Goal: Task Accomplishment & Management: Use online tool/utility

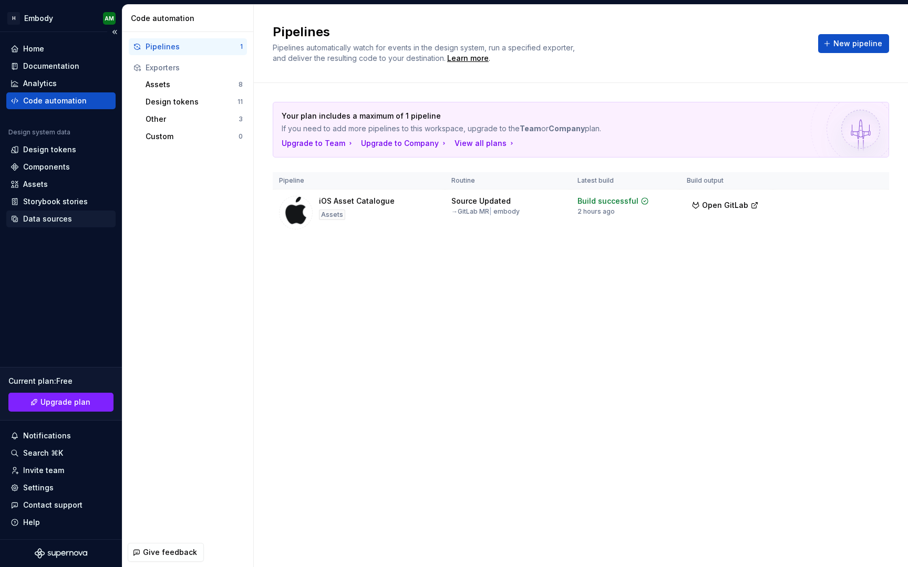
click at [63, 220] on div "Data sources" at bounding box center [47, 219] width 49 height 11
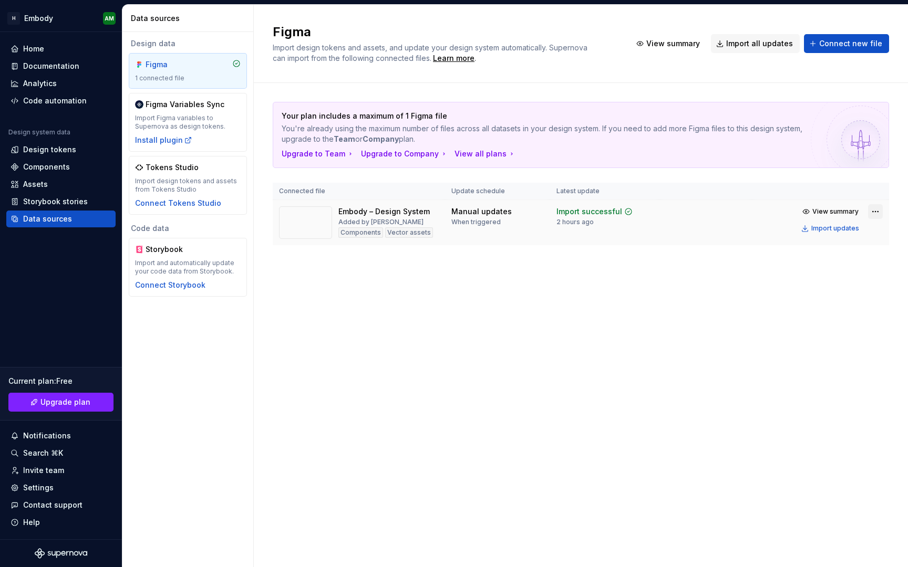
click at [882, 211] on html "H Embody AM Home Documentation Analytics Code automation Design system data Des…" at bounding box center [454, 283] width 908 height 567
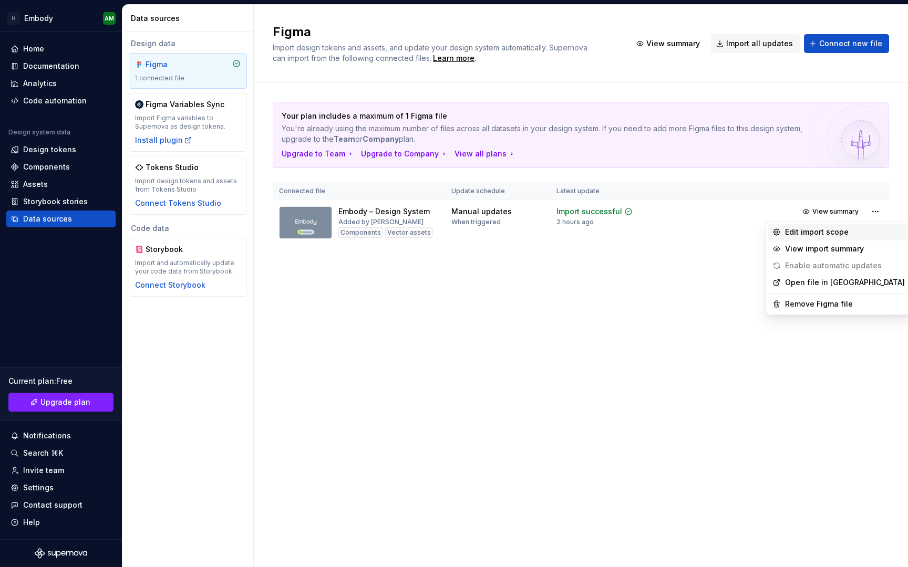
click at [854, 234] on div "Edit import scope" at bounding box center [845, 232] width 120 height 11
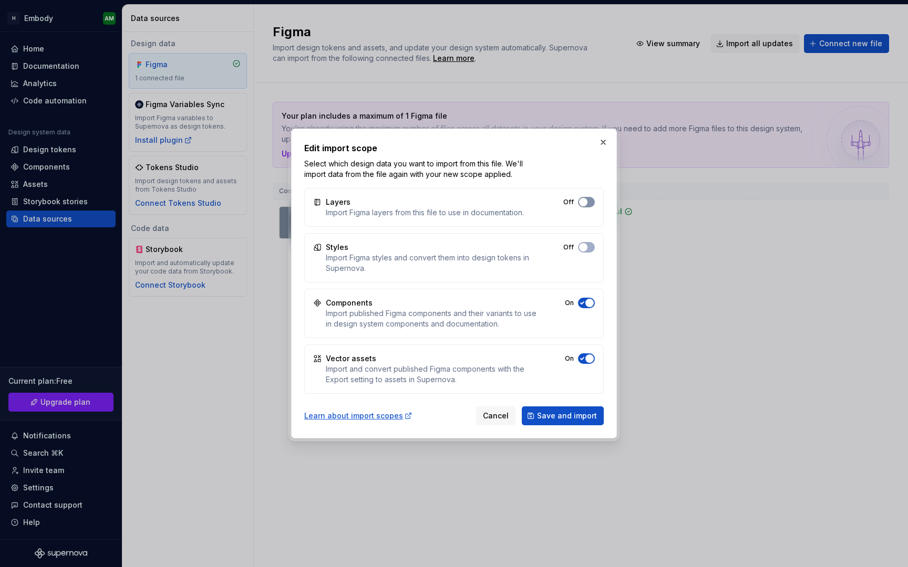
click at [590, 199] on button "Off" at bounding box center [586, 202] width 17 height 11
click at [589, 236] on div "Styles Import Figma styles and convert them into design tokens in Supernova. Off" at bounding box center [453, 257] width 299 height 49
click at [589, 244] on button "Off" at bounding box center [586, 247] width 17 height 11
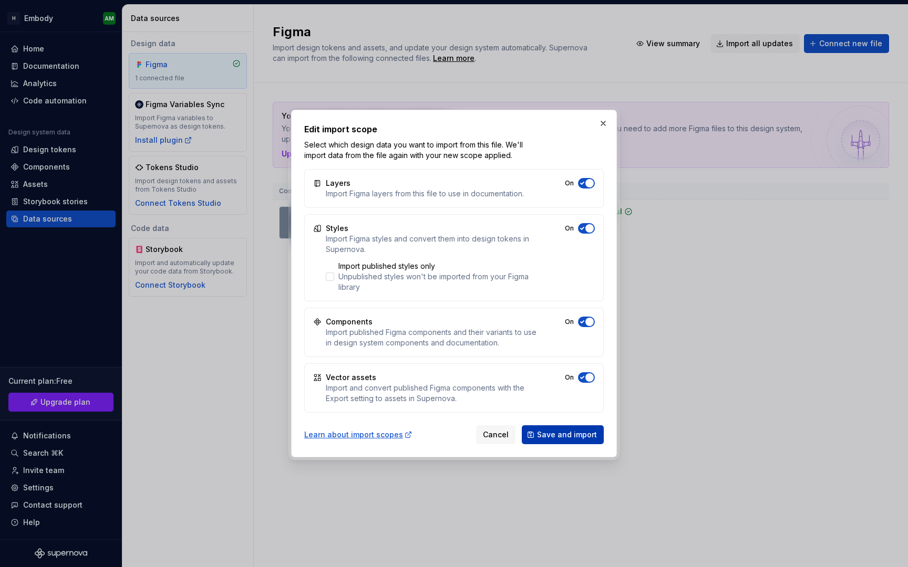
click at [565, 437] on span "Save and import" at bounding box center [567, 435] width 60 height 11
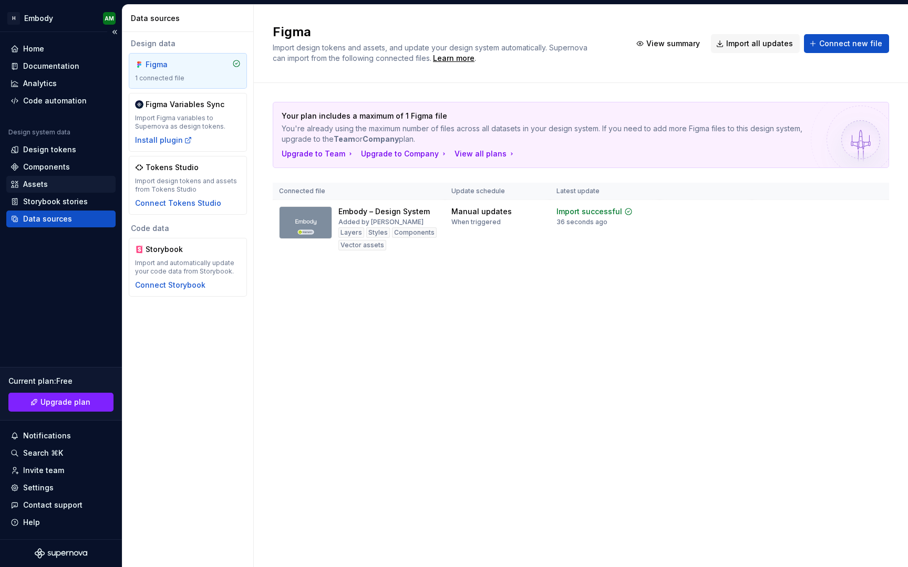
click at [70, 186] on div "Assets" at bounding box center [61, 184] width 101 height 11
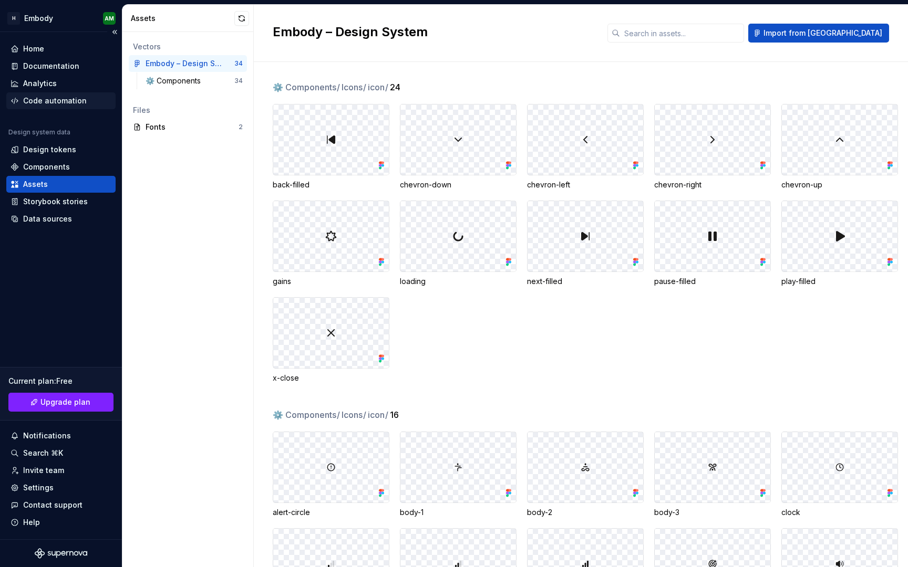
click at [44, 98] on div "Code automation" at bounding box center [55, 101] width 64 height 11
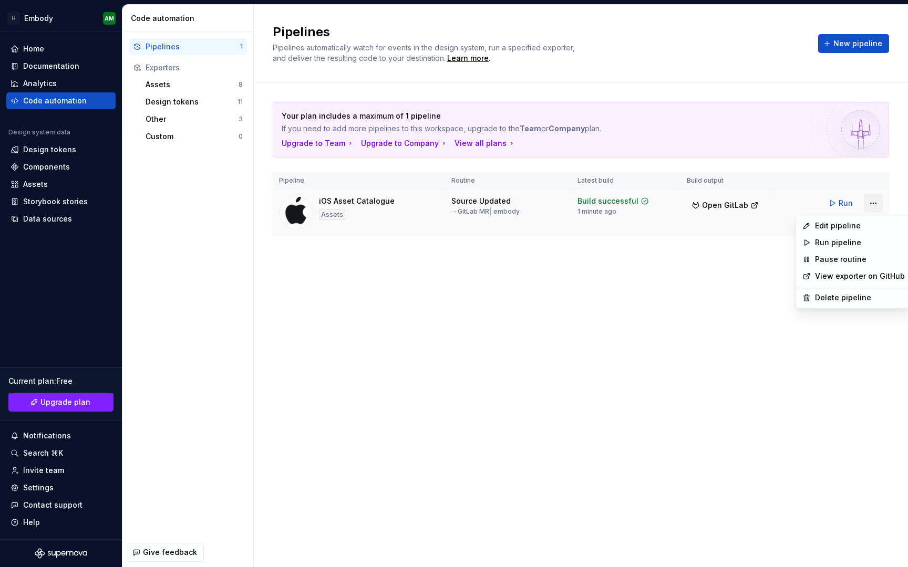
click at [864, 204] on html "H Embody AM Home Documentation Analytics Code automation Design system data Des…" at bounding box center [454, 283] width 908 height 567
click at [819, 231] on div "Edit pipeline" at bounding box center [853, 225] width 111 height 17
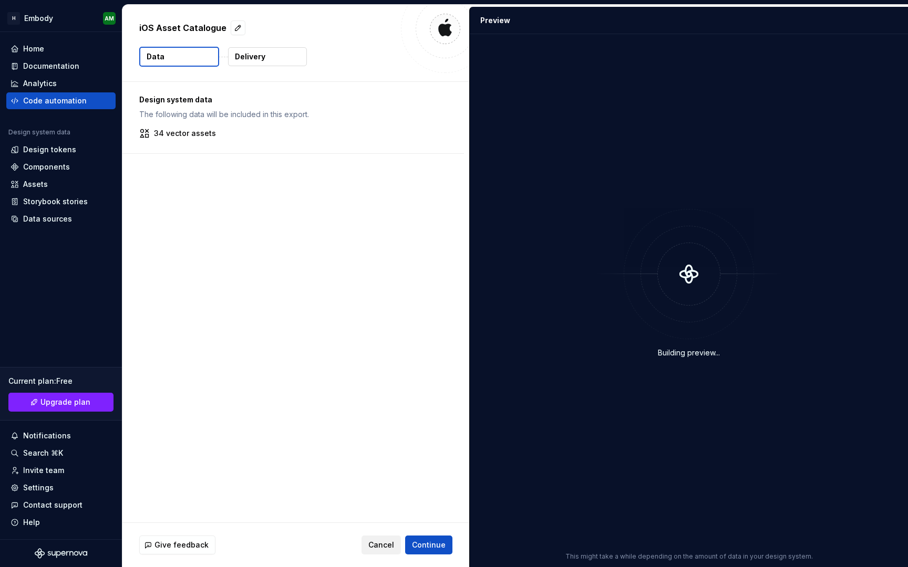
click at [390, 548] on span "Cancel" at bounding box center [381, 545] width 26 height 11
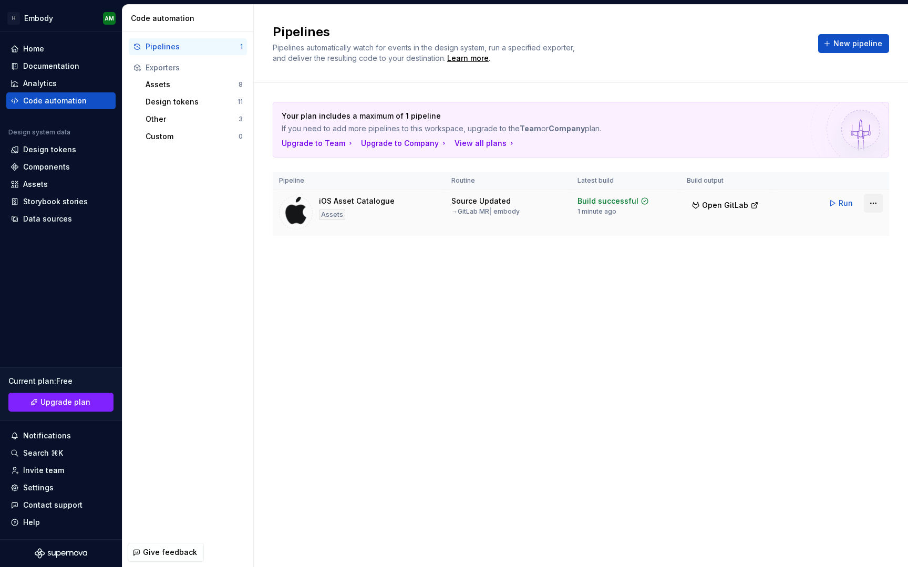
click at [871, 203] on html "H Embody AM Home Documentation Analytics Code automation Design system data Des…" at bounding box center [454, 283] width 908 height 567
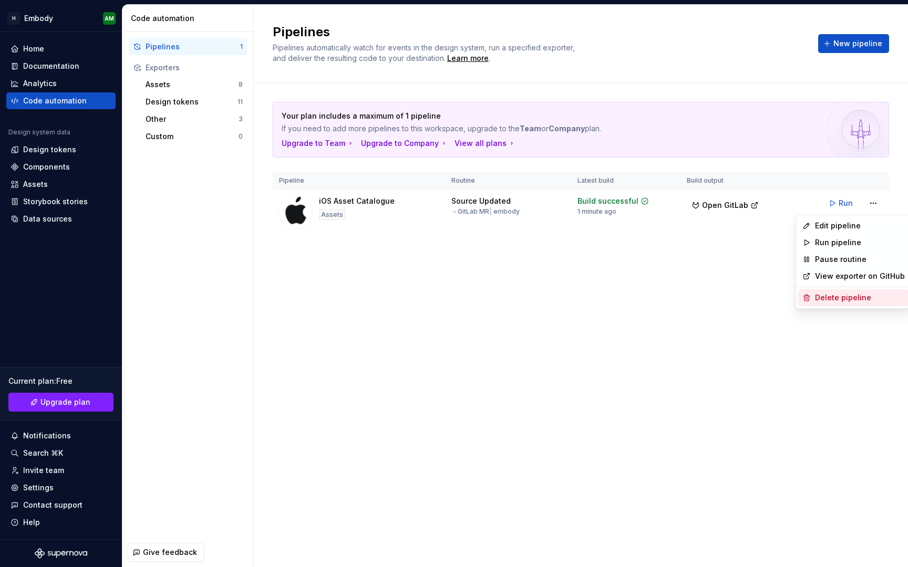
click at [847, 294] on div "Delete pipeline" at bounding box center [860, 298] width 90 height 11
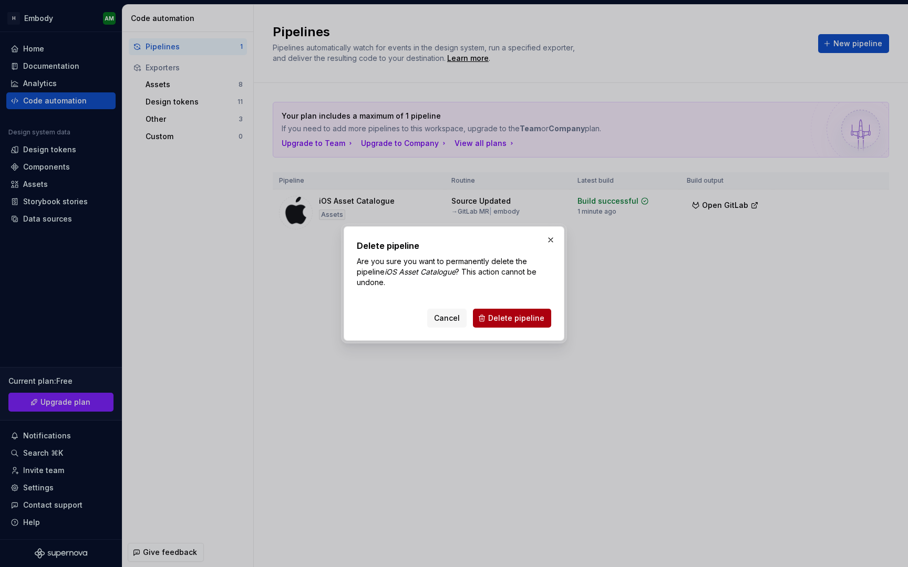
click at [515, 315] on span "Delete pipeline" at bounding box center [516, 318] width 56 height 11
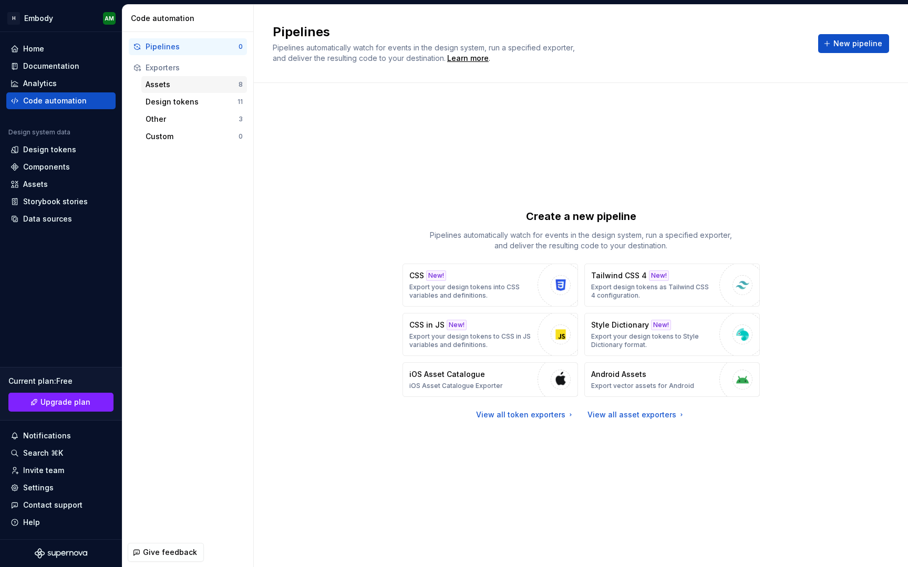
click at [178, 85] on div "Assets" at bounding box center [192, 84] width 93 height 11
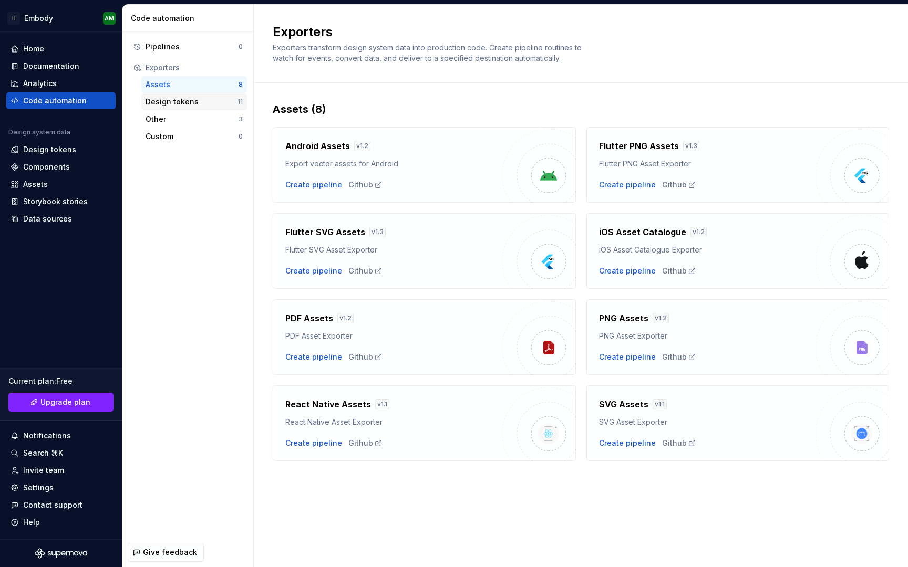
click at [179, 93] on div "Design tokens 11" at bounding box center [194, 101] width 106 height 17
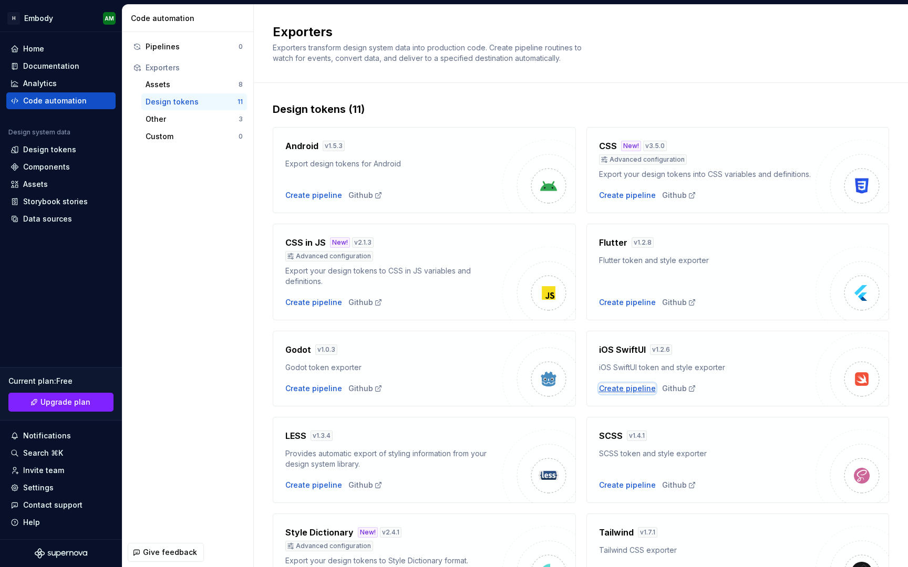
click at [617, 389] on div "Create pipeline" at bounding box center [627, 388] width 57 height 11
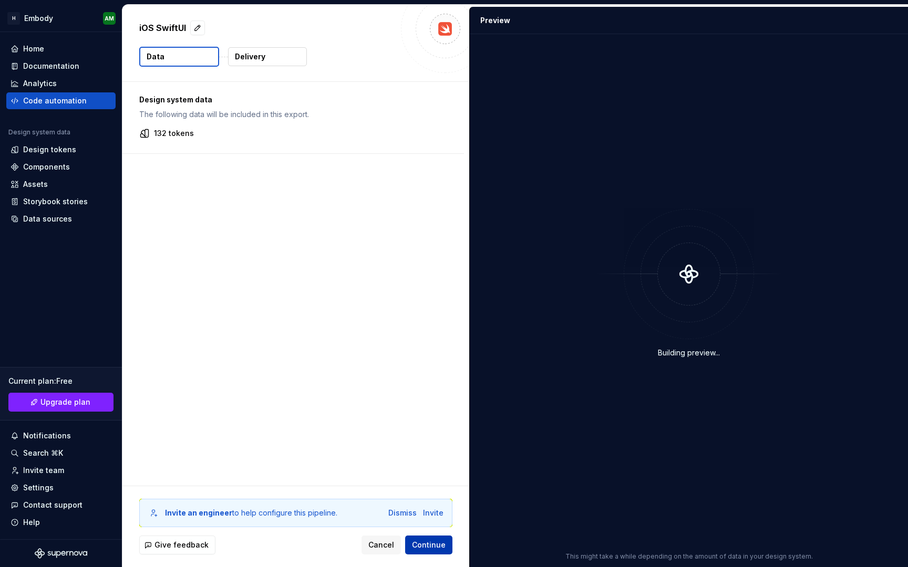
click at [441, 541] on span "Continue" at bounding box center [429, 545] width 34 height 11
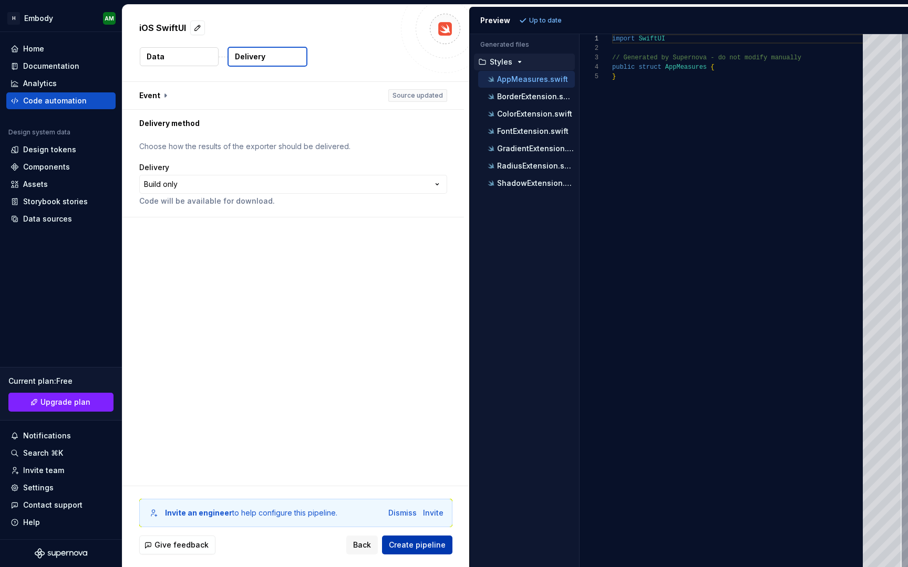
click at [441, 541] on span "Create pipeline" at bounding box center [417, 545] width 57 height 11
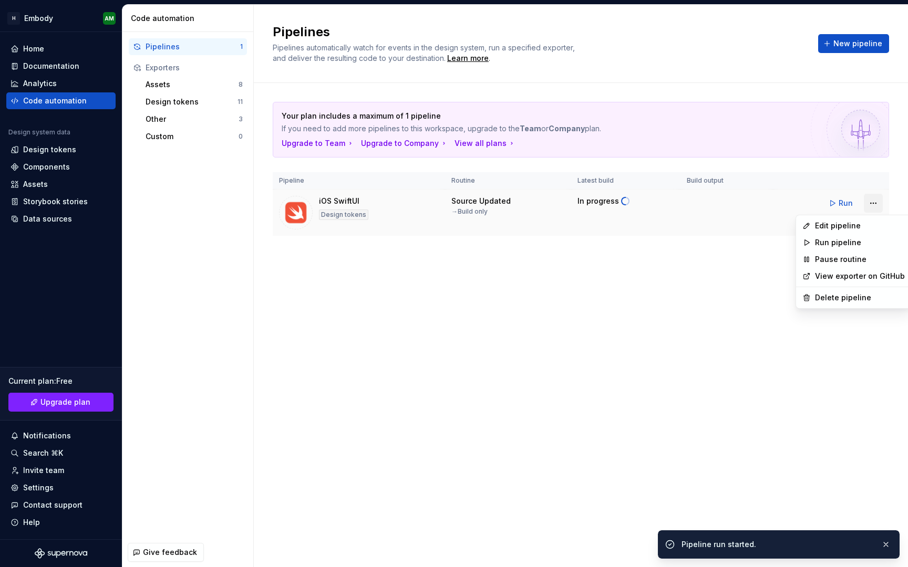
click at [868, 205] on html "H Embody AM Home Documentation Analytics Code automation Design system data Des…" at bounding box center [454, 283] width 908 height 567
click at [838, 305] on div "Delete pipeline" at bounding box center [853, 297] width 111 height 17
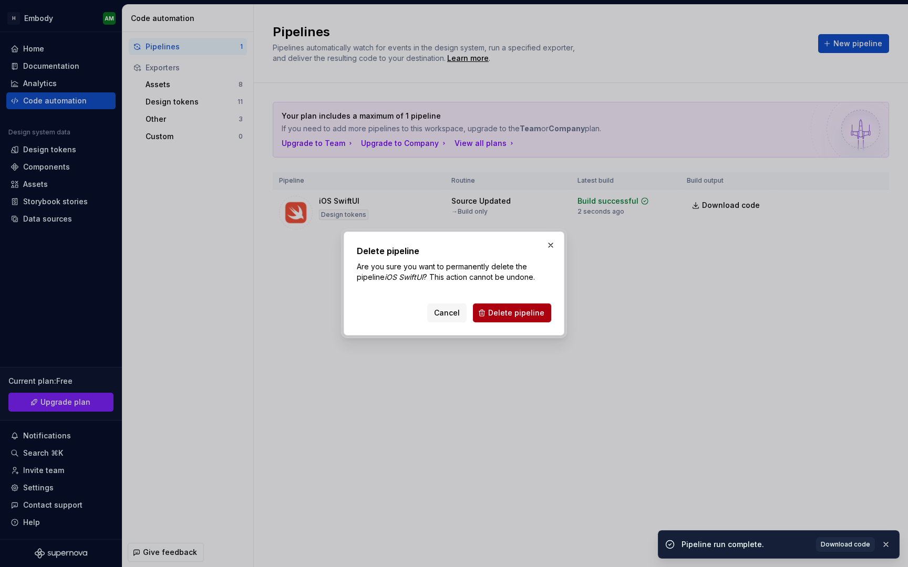
click at [534, 316] on span "Delete pipeline" at bounding box center [516, 313] width 56 height 11
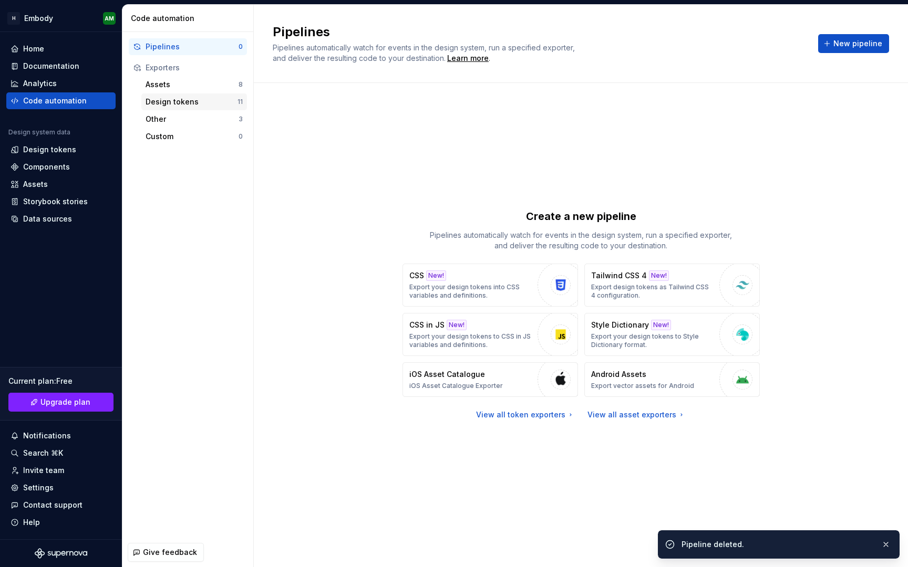
click at [176, 101] on div "Design tokens" at bounding box center [192, 102] width 92 height 11
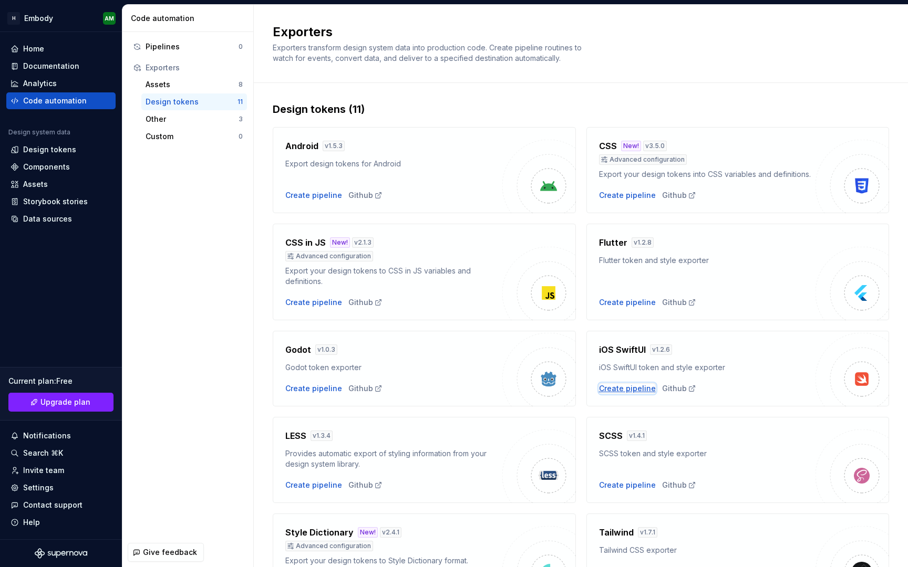
click at [630, 392] on div "Create pipeline" at bounding box center [627, 388] width 57 height 11
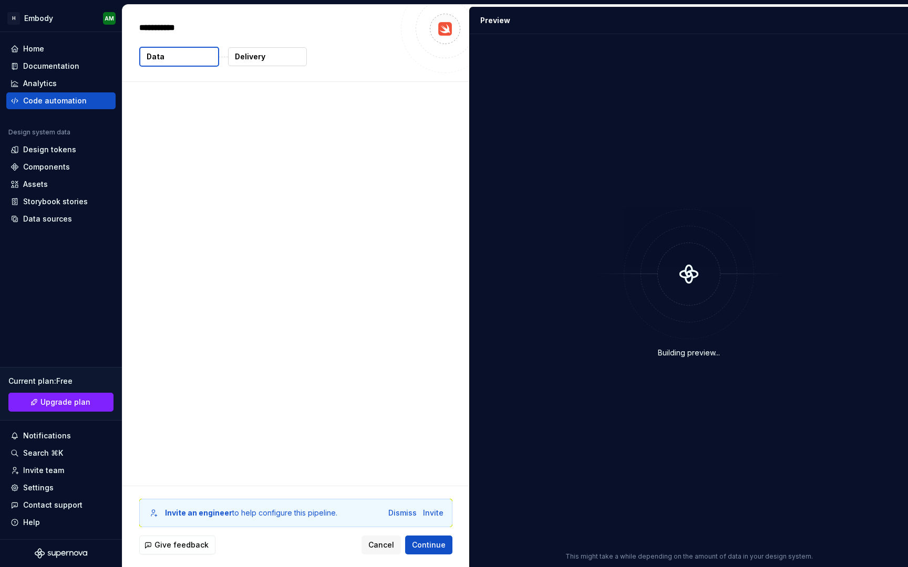
type textarea "*"
click at [433, 547] on span "Continue" at bounding box center [429, 545] width 34 height 11
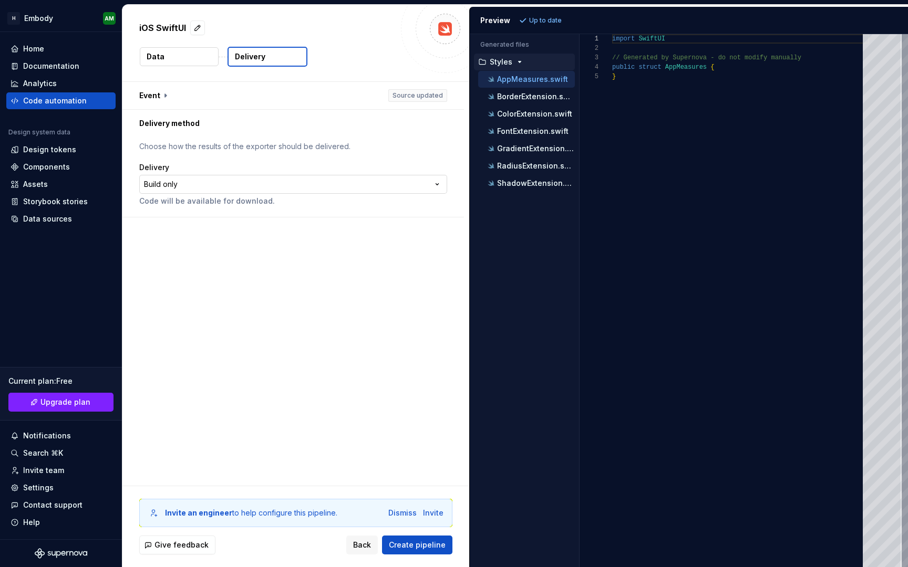
click at [292, 184] on html "**********" at bounding box center [454, 283] width 908 height 567
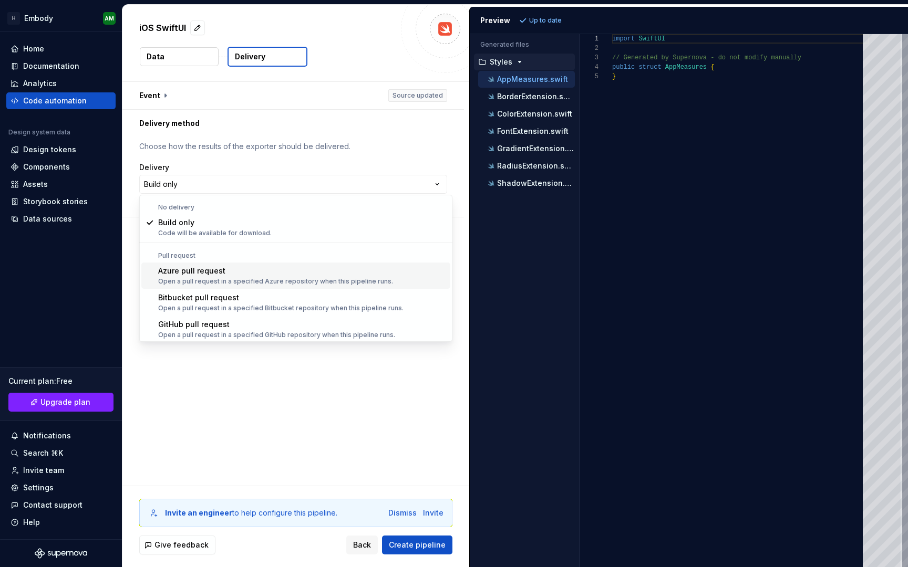
scroll to position [29, 0]
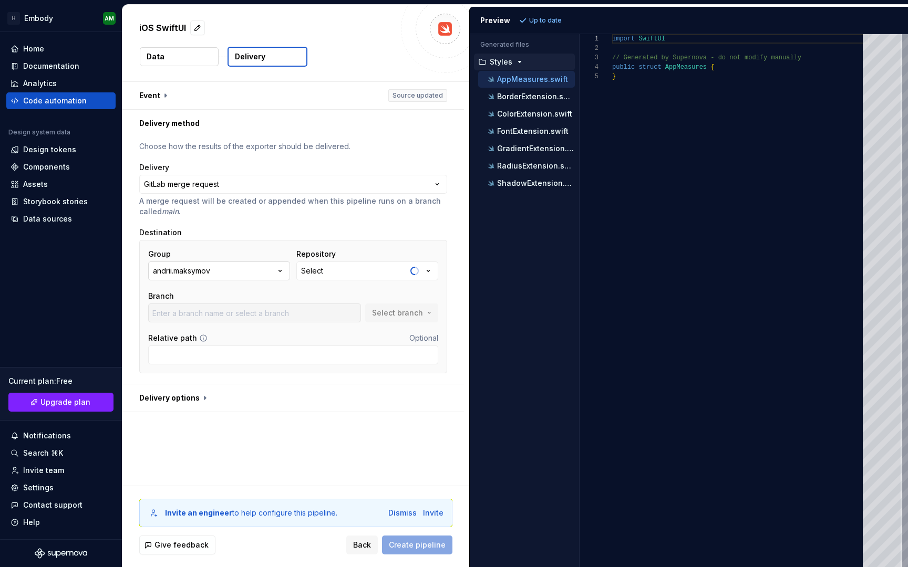
click at [259, 270] on button "andrii.maksymov" at bounding box center [219, 271] width 142 height 19
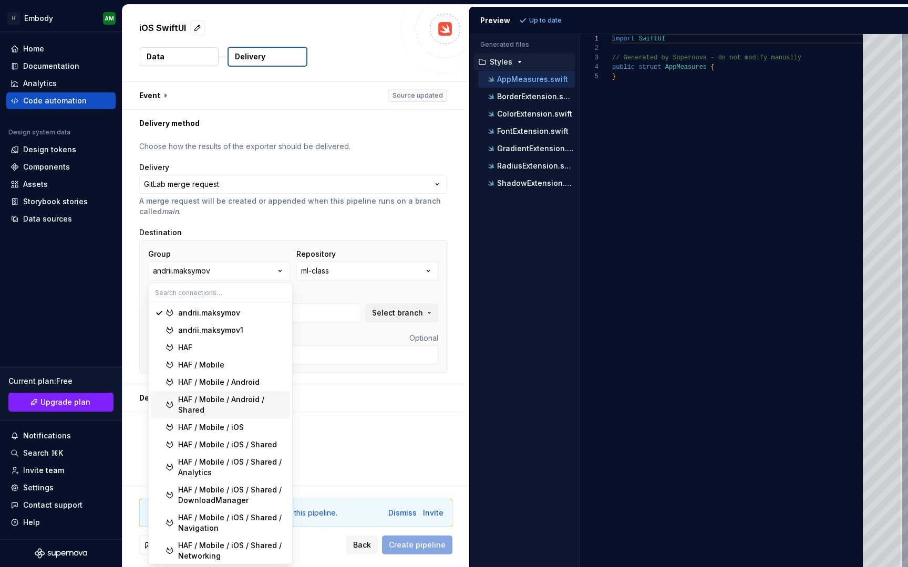
type input "master"
click at [244, 441] on div "HAF / Mobile / iOS / Shared" at bounding box center [227, 445] width 99 height 11
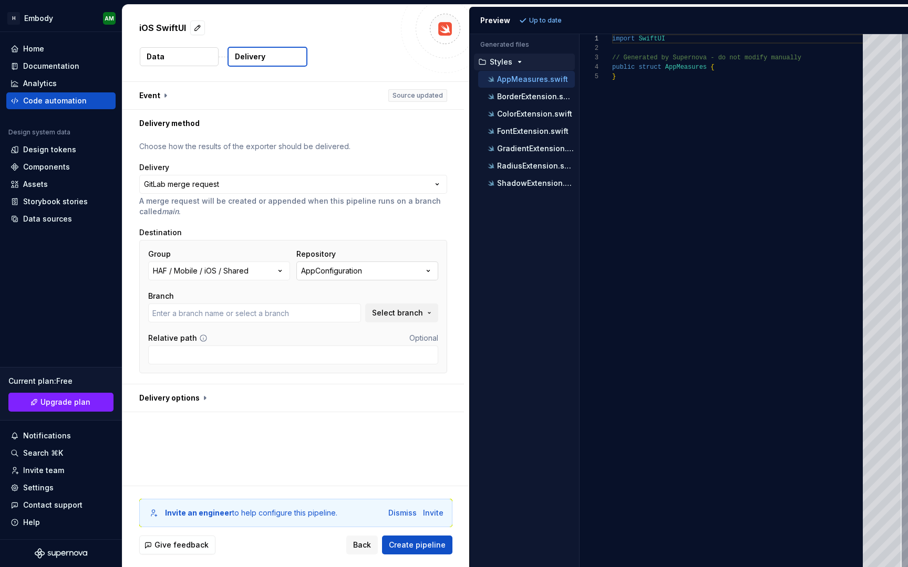
type input "embody"
click at [350, 269] on div "AppConfiguration" at bounding box center [331, 271] width 61 height 11
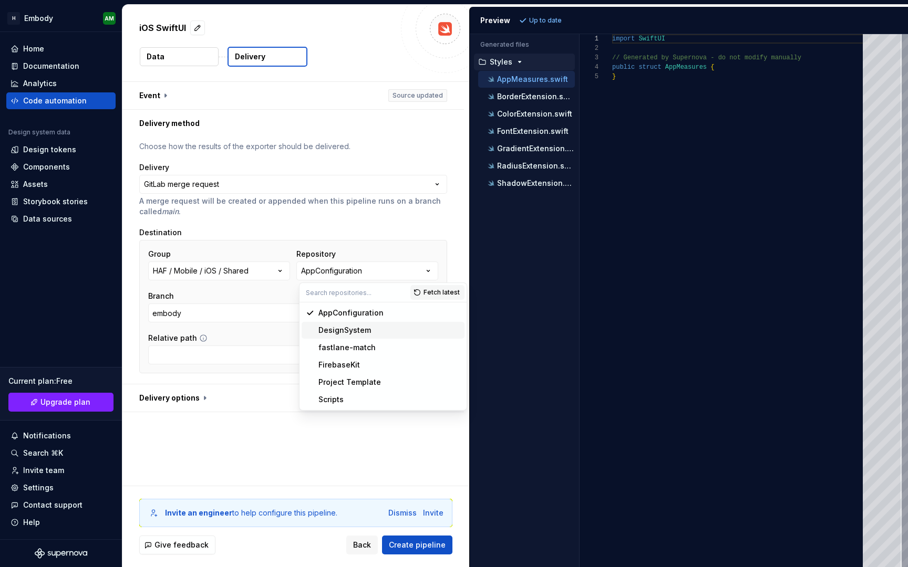
click at [350, 329] on div "DesignSystem" at bounding box center [344, 330] width 53 height 11
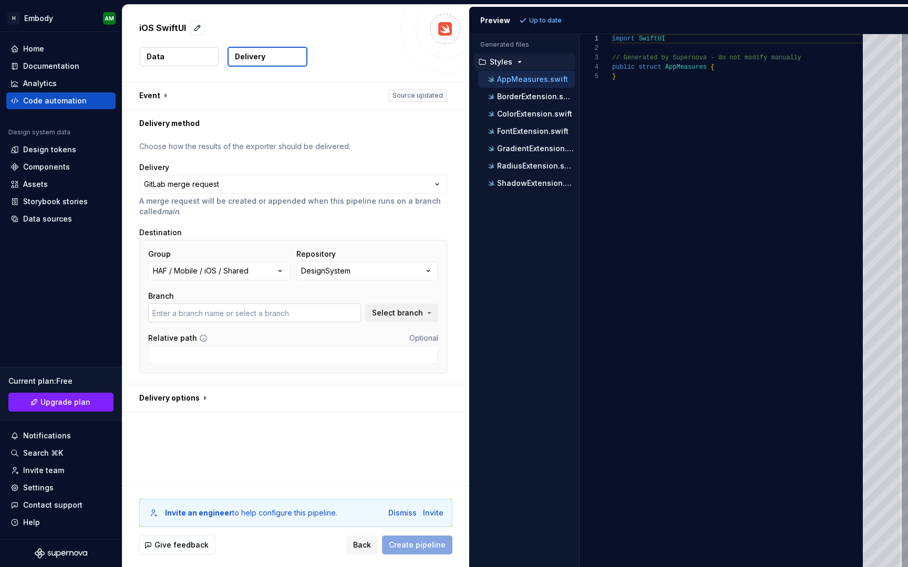
type input "embody"
click at [288, 313] on input "embody" at bounding box center [254, 313] width 213 height 19
click at [266, 354] on input "Relative path" at bounding box center [293, 355] width 290 height 19
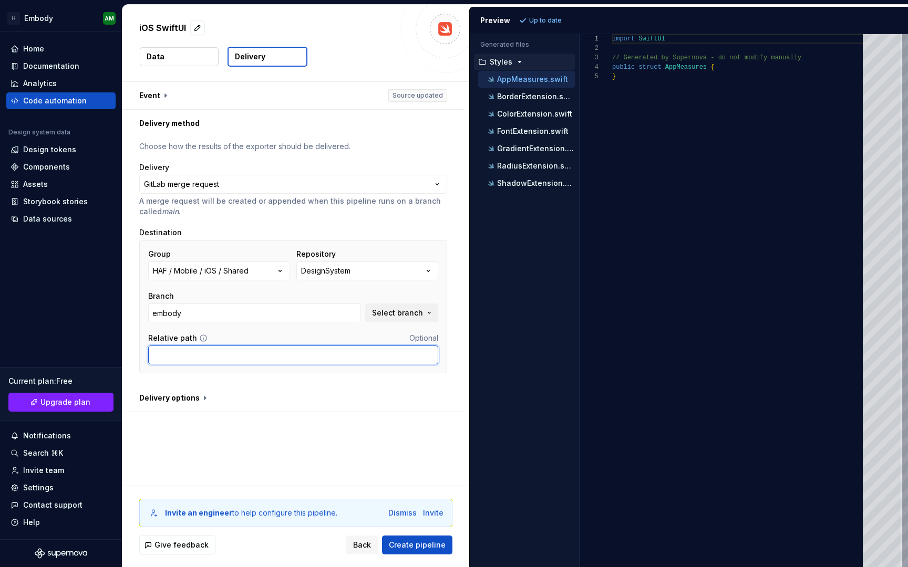
type input "Sources"
click at [211, 343] on div "Relative path Optional" at bounding box center [293, 338] width 290 height 11
click at [211, 347] on input "Sources" at bounding box center [293, 355] width 290 height 19
click at [367, 446] on div "**********" at bounding box center [295, 284] width 347 height 404
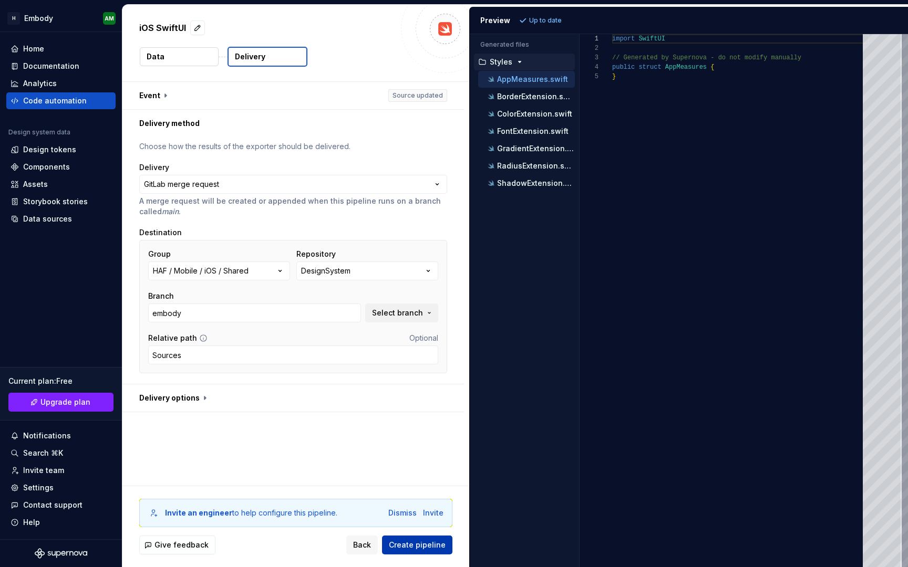
click at [430, 541] on span "Create pipeline" at bounding box center [417, 545] width 57 height 11
